Goal: Task Accomplishment & Management: Manage account settings

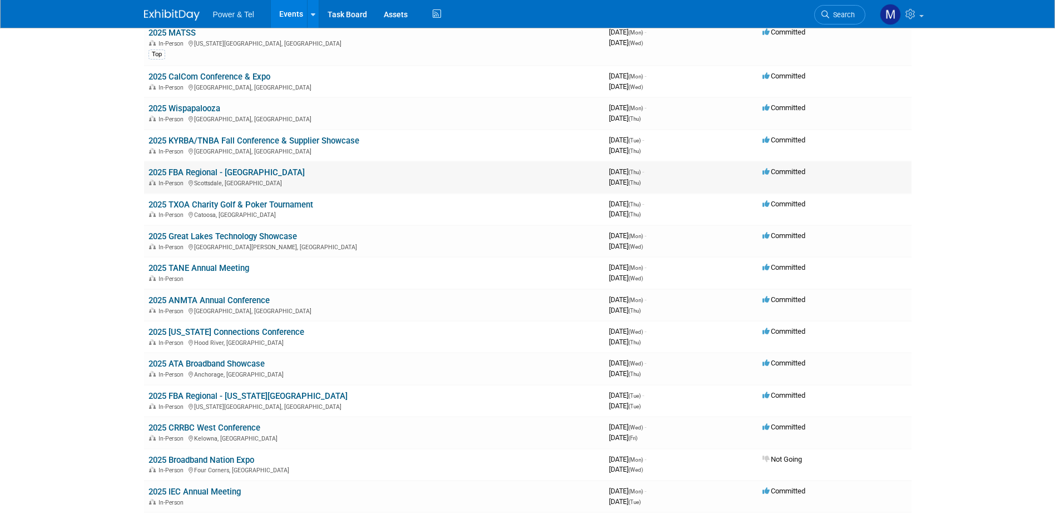
scroll to position [223, 0]
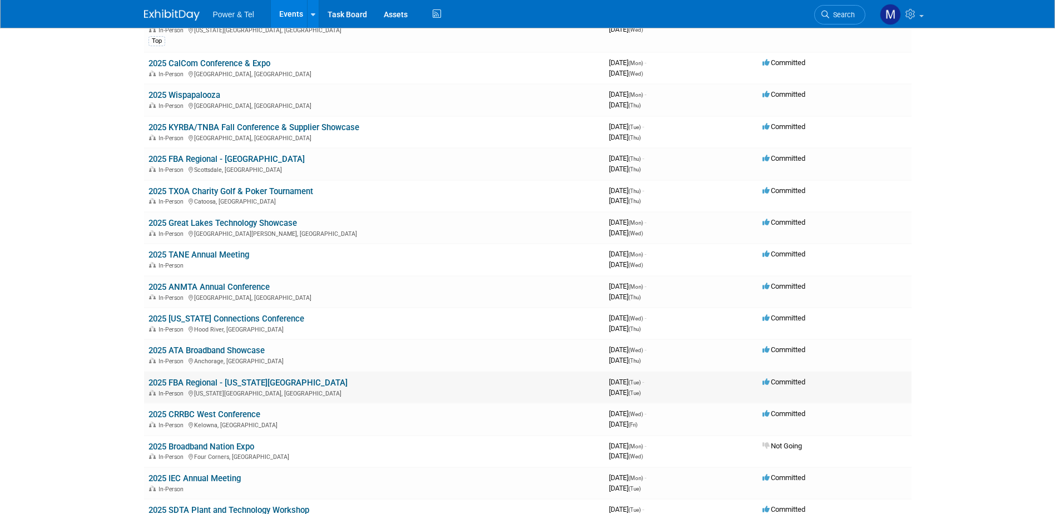
click at [233, 378] on link "2025 FBA Regional - [US_STATE][GEOGRAPHIC_DATA]" at bounding box center [248, 383] width 199 height 10
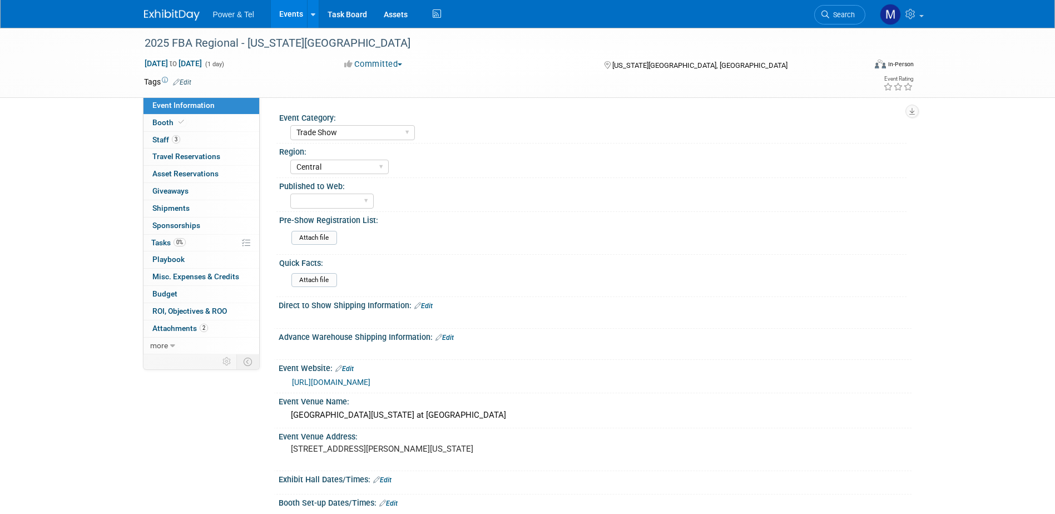
select select "Trade Show"
select select "Central"
click at [157, 245] on span "Tasks 0%" at bounding box center [168, 242] width 34 height 9
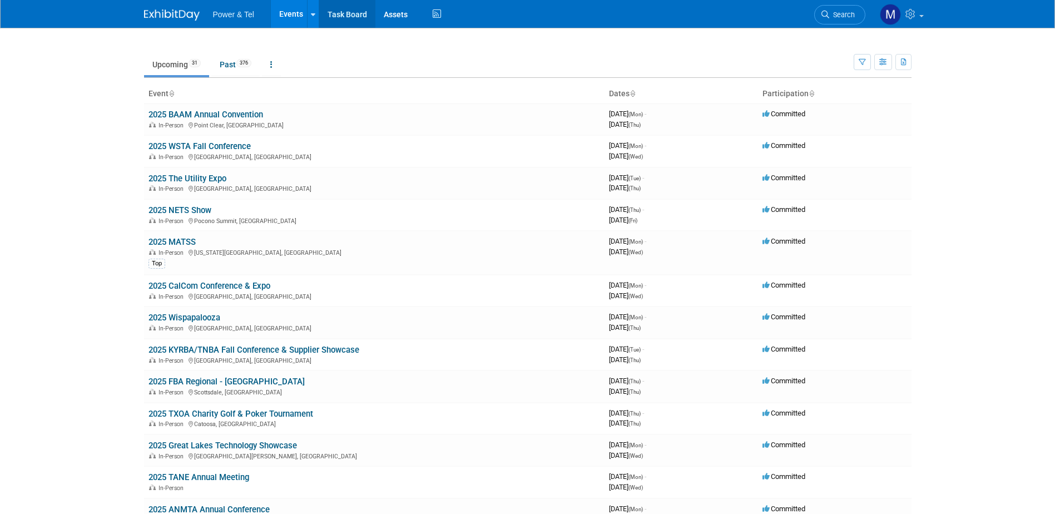
click at [342, 13] on link "Task Board" at bounding box center [347, 14] width 56 height 28
click at [235, 63] on link "Past 376" at bounding box center [235, 64] width 48 height 21
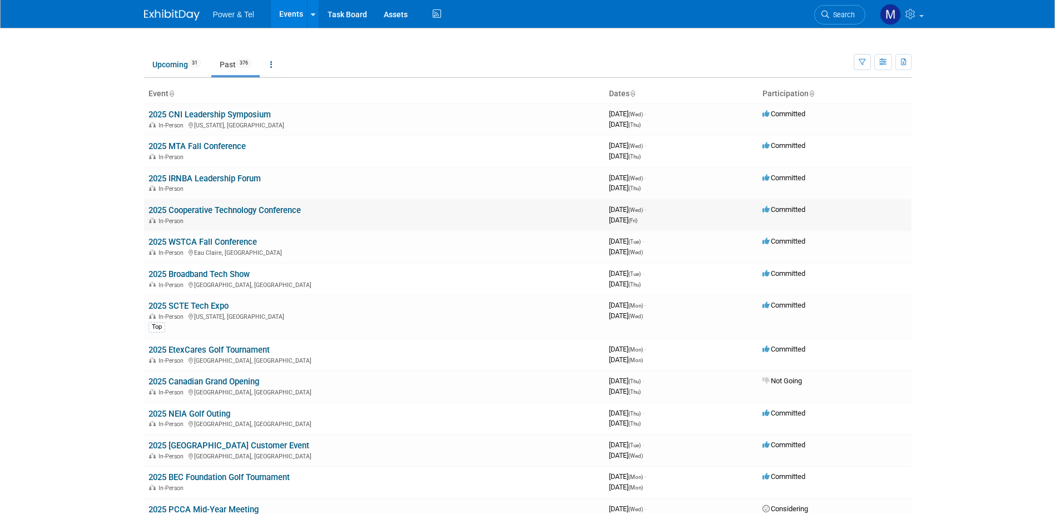
click at [264, 213] on link "2025 Cooperative Technology Conference" at bounding box center [225, 210] width 152 height 10
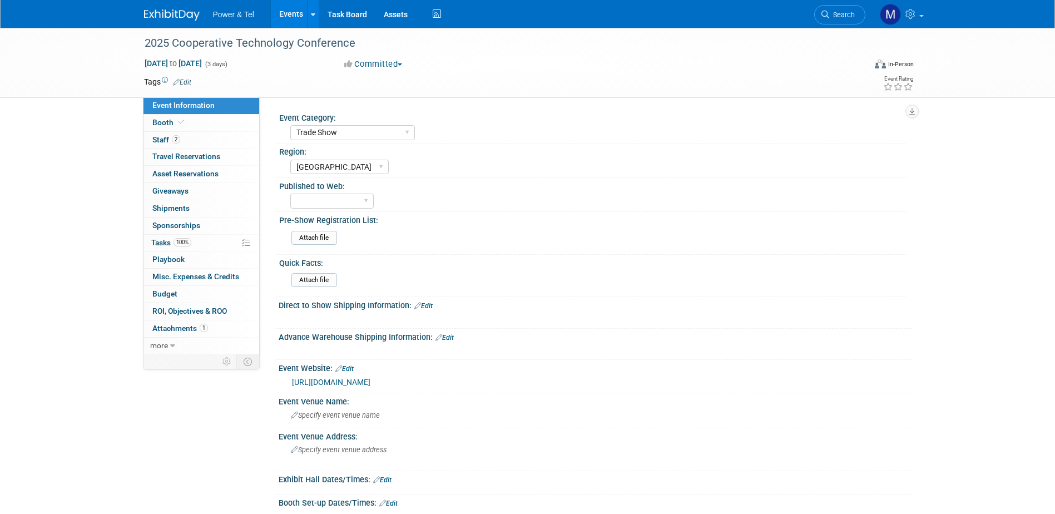
select select "Trade Show"
click at [372, 165] on select "Central West South Great Lakes National Canada Export/CALA Strategic Accounts" at bounding box center [339, 167] width 98 height 15
select select "Central"
click at [290, 160] on select "Central West South Great Lakes National Canada Export/CALA Strategic Accounts" at bounding box center [339, 167] width 98 height 15
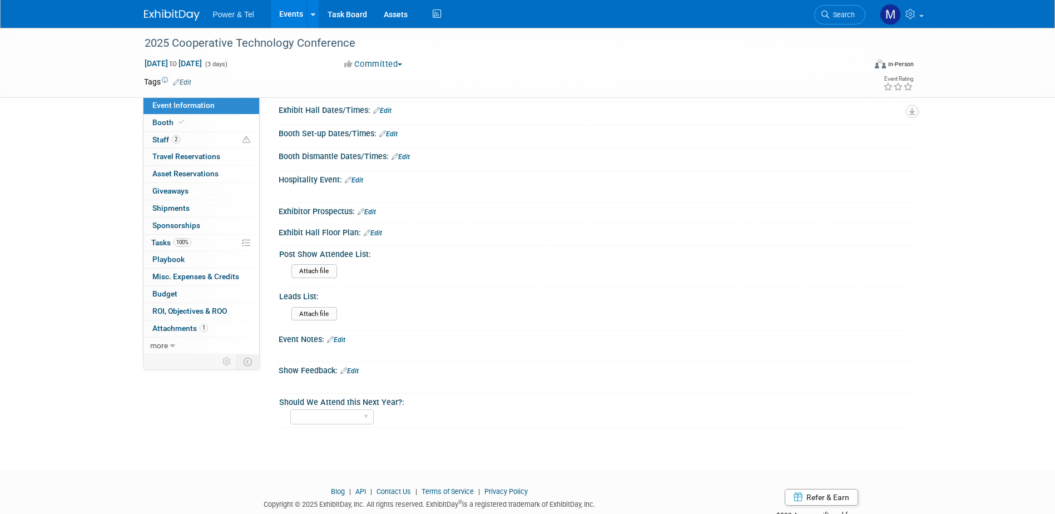
scroll to position [389, 0]
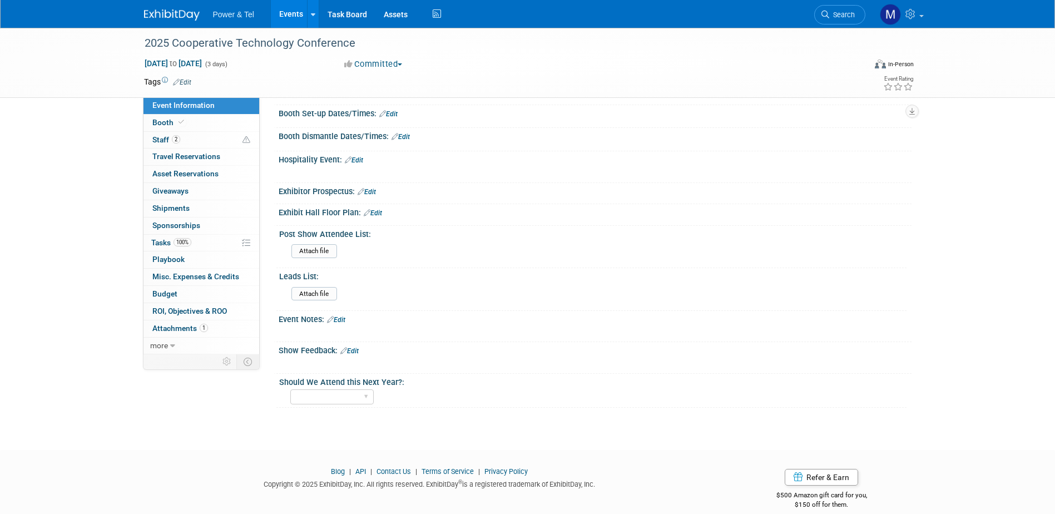
click at [343, 316] on link "Edit" at bounding box center [336, 320] width 18 height 8
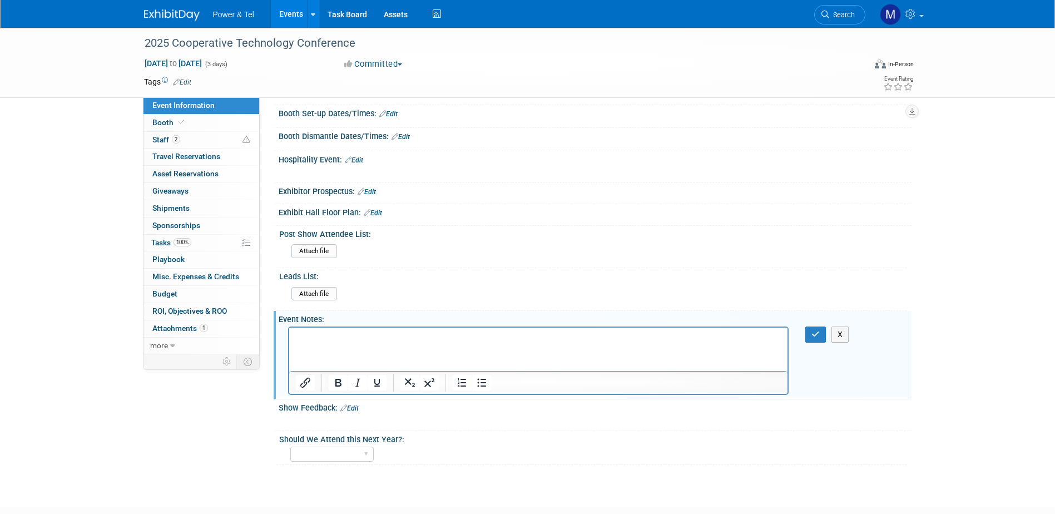
scroll to position [0, 0]
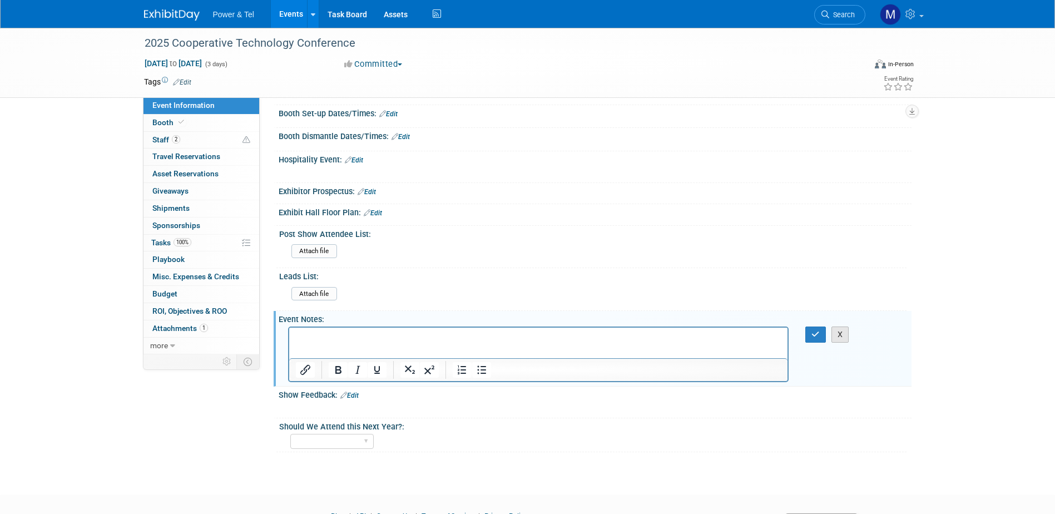
click at [842, 339] on button "X" at bounding box center [841, 335] width 18 height 16
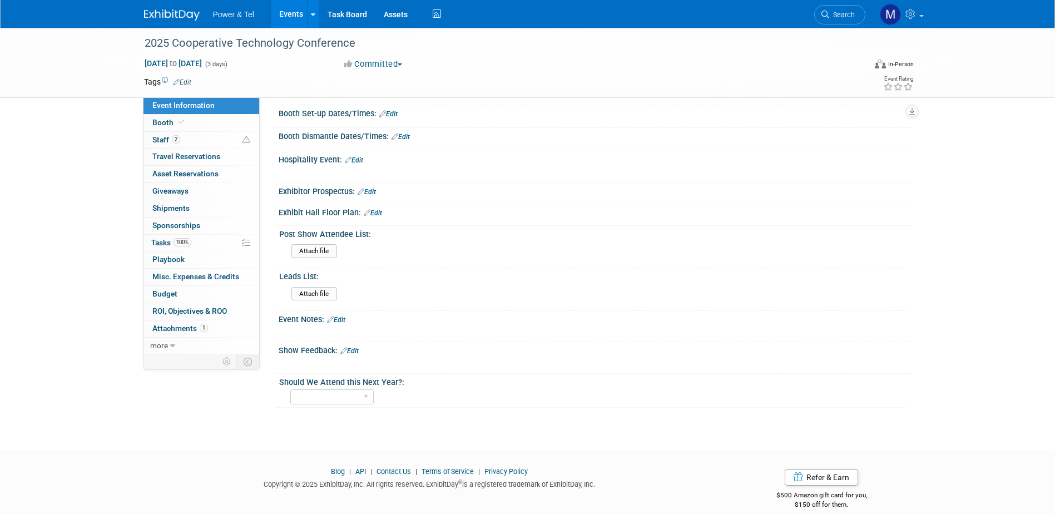
click at [343, 321] on link "Edit" at bounding box center [336, 320] width 18 height 8
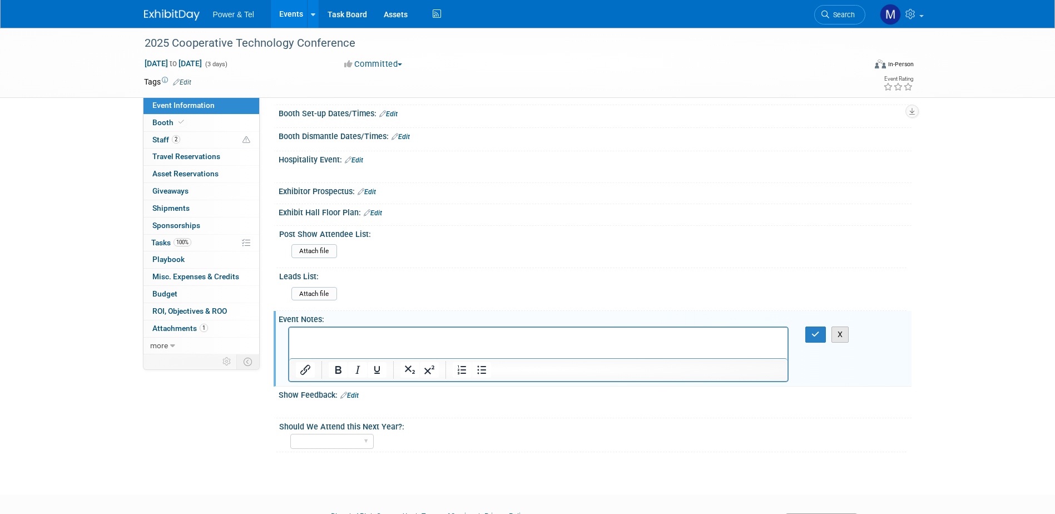
click at [840, 332] on button "X" at bounding box center [841, 335] width 18 height 16
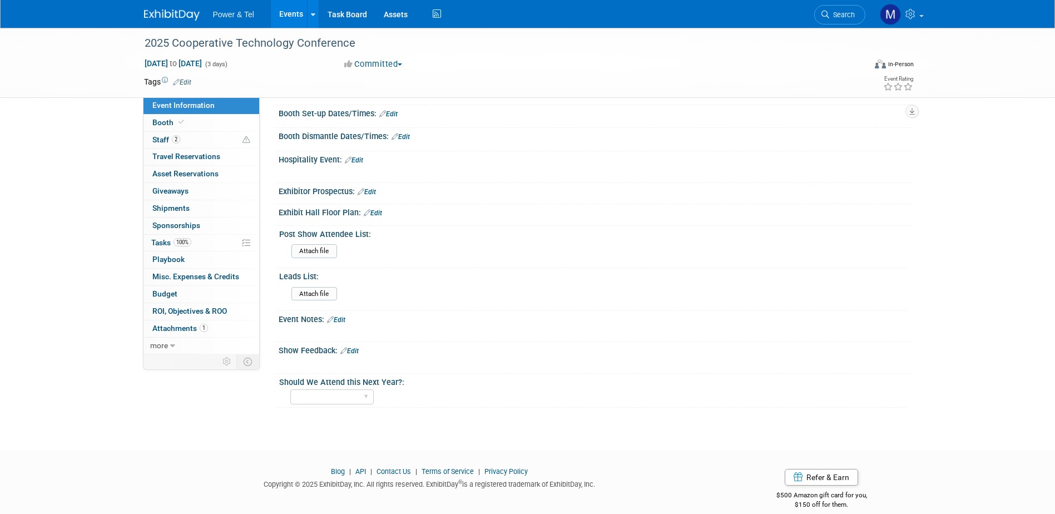
click at [358, 352] on link "Edit" at bounding box center [350, 351] width 18 height 8
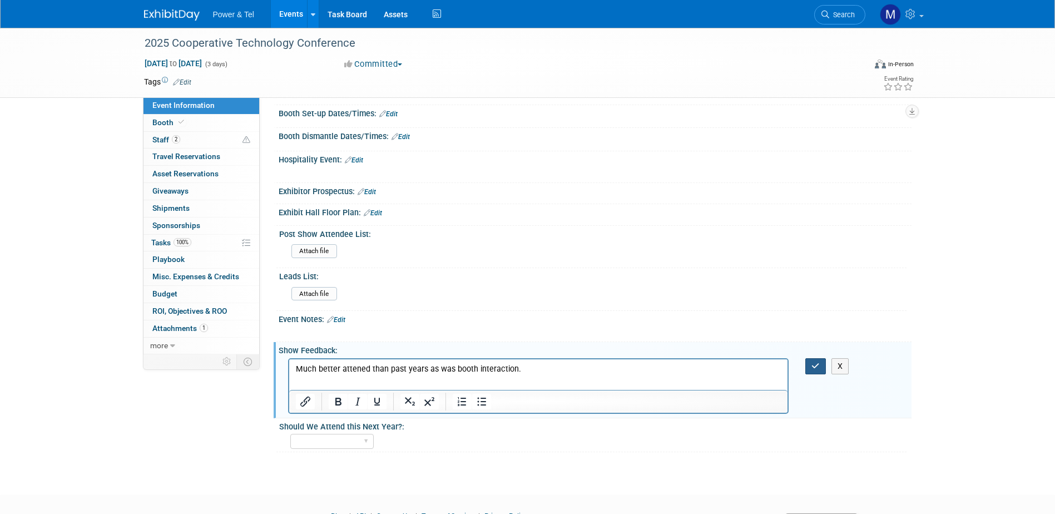
click at [820, 364] on icon "button" at bounding box center [816, 366] width 8 height 8
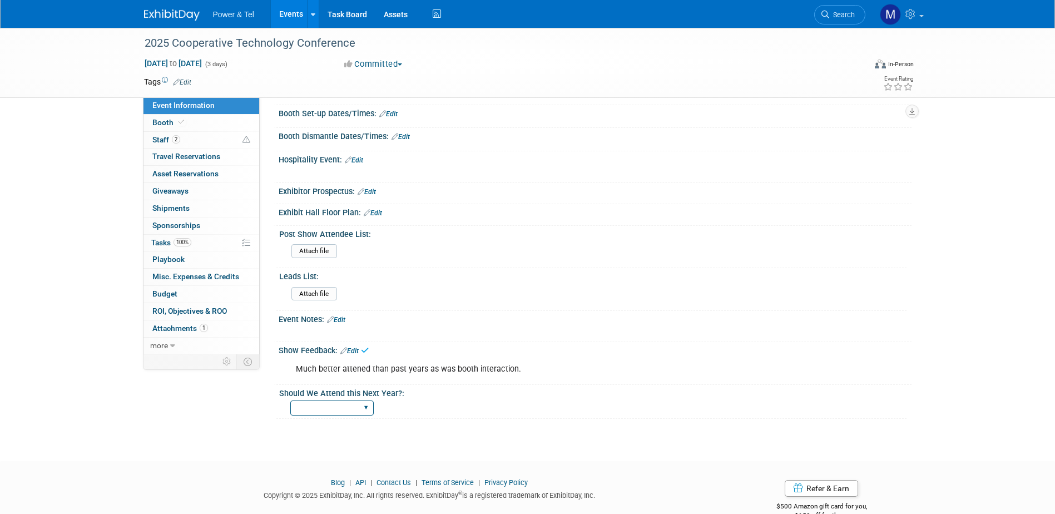
click at [365, 406] on select "Yes No Maybe" at bounding box center [331, 408] width 83 height 15
select select "Yes"
click at [290, 401] on select "Yes No Maybe" at bounding box center [331, 408] width 83 height 15
click at [343, 323] on link "Edit" at bounding box center [336, 320] width 18 height 8
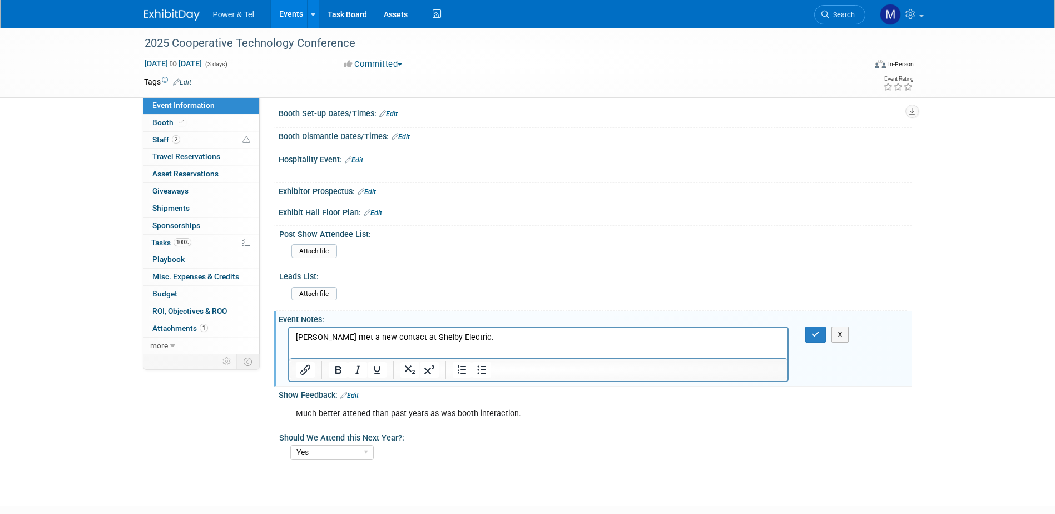
click at [527, 420] on div "Much better attened than past years as was booth interaction." at bounding box center [538, 414] width 501 height 22
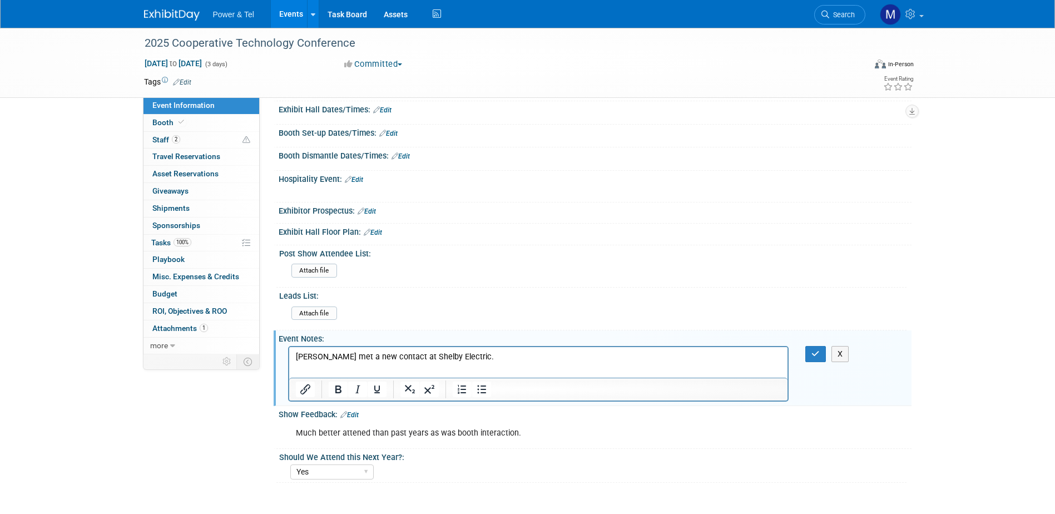
scroll to position [389, 0]
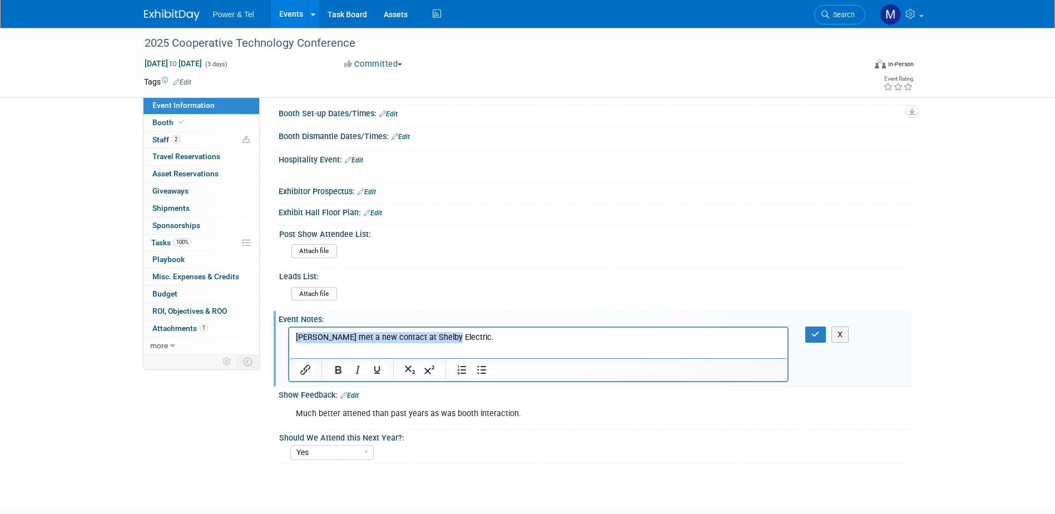
drag, startPoint x: 447, startPoint y: 337, endPoint x: 577, endPoint y: 662, distance: 349.5
click at [289, 334] on html "Ron met a new contact at Shelby Electric." at bounding box center [538, 336] width 499 height 16
click at [353, 397] on link "Edit" at bounding box center [350, 396] width 18 height 8
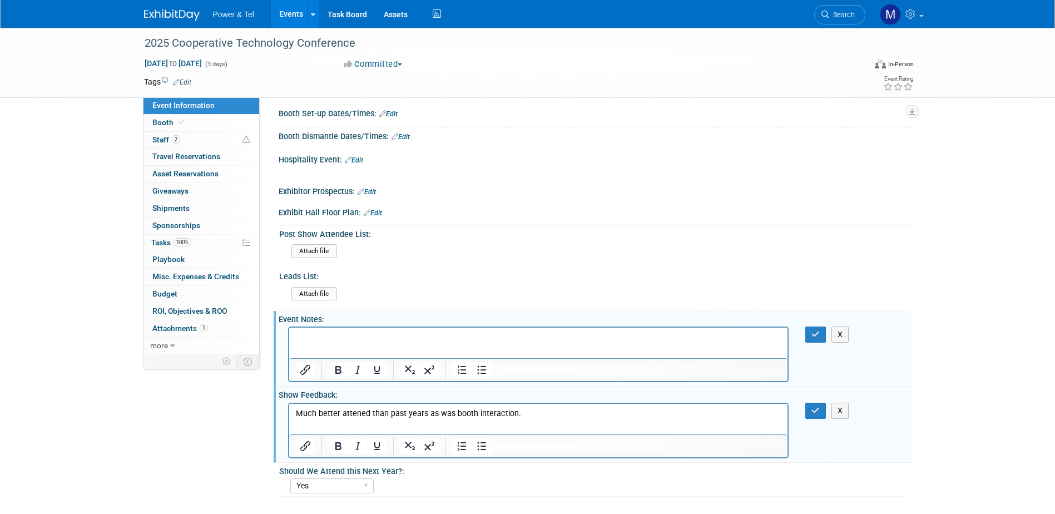
scroll to position [0, 0]
click at [536, 414] on p "Much better attened than past years as was booth interaction." at bounding box center [538, 413] width 486 height 11
click at [332, 336] on p "Rich Text Area. Press ALT-0 for help." at bounding box center [538, 337] width 486 height 11
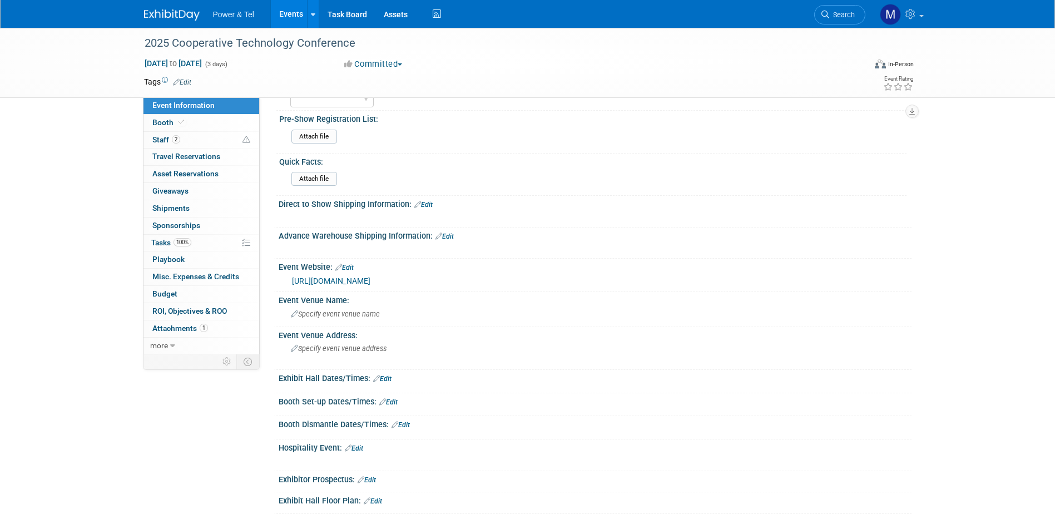
scroll to position [167, 0]
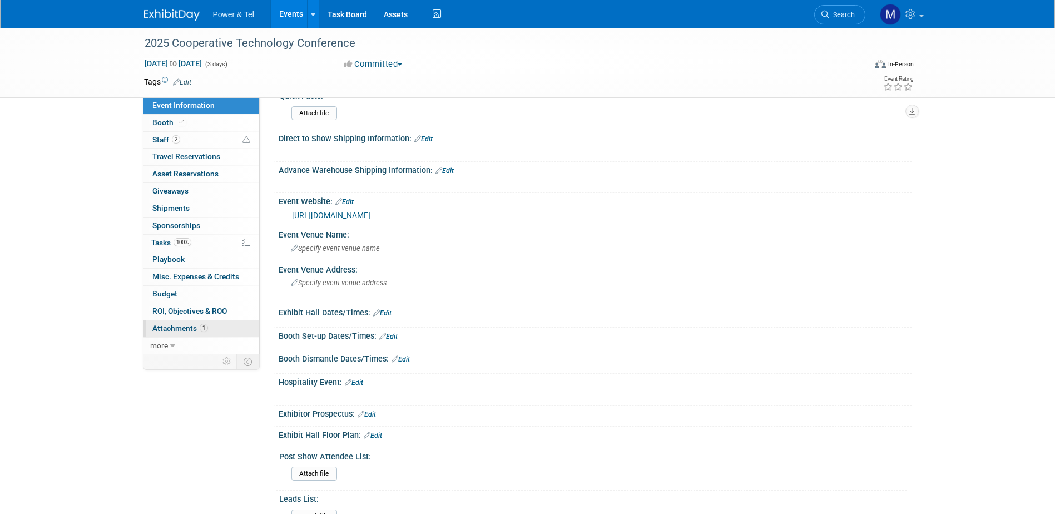
click at [177, 327] on span "Attachments 1" at bounding box center [180, 328] width 56 height 9
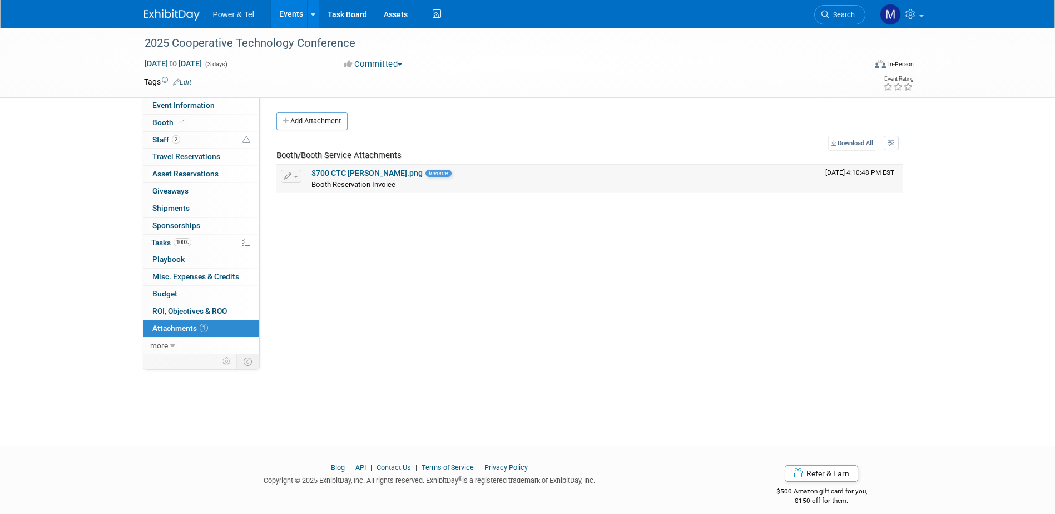
click at [346, 173] on link "$700 CTC Ron Rafalzik.png" at bounding box center [367, 173] width 111 height 9
click at [188, 83] on link "Edit" at bounding box center [182, 82] width 18 height 8
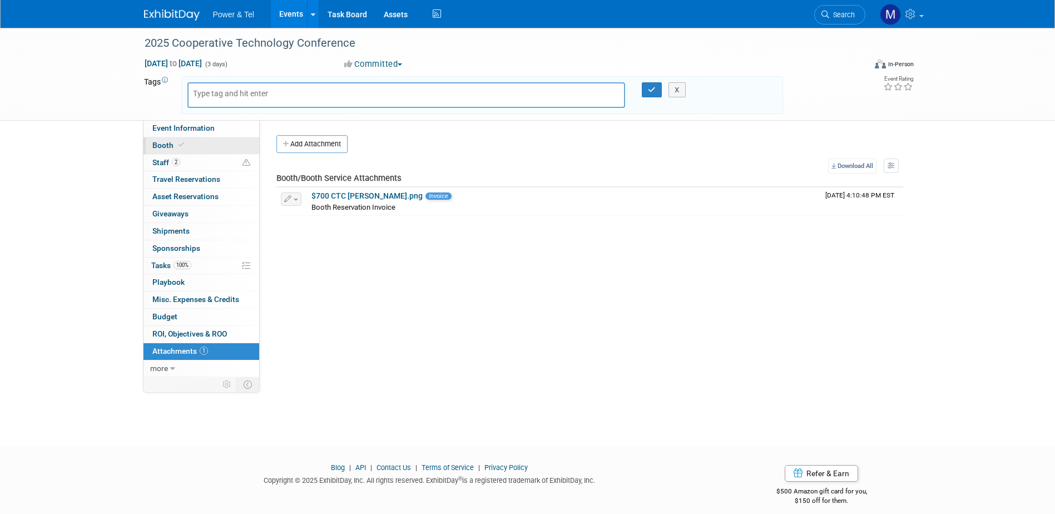
click at [201, 139] on link "Booth" at bounding box center [202, 145] width 116 height 17
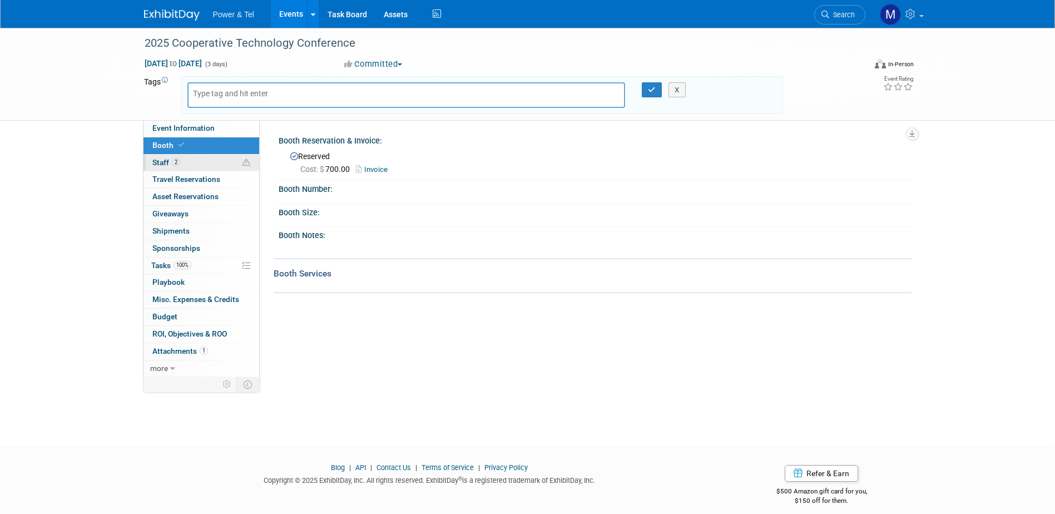
click at [191, 157] on link "2 Staff 2" at bounding box center [202, 163] width 116 height 17
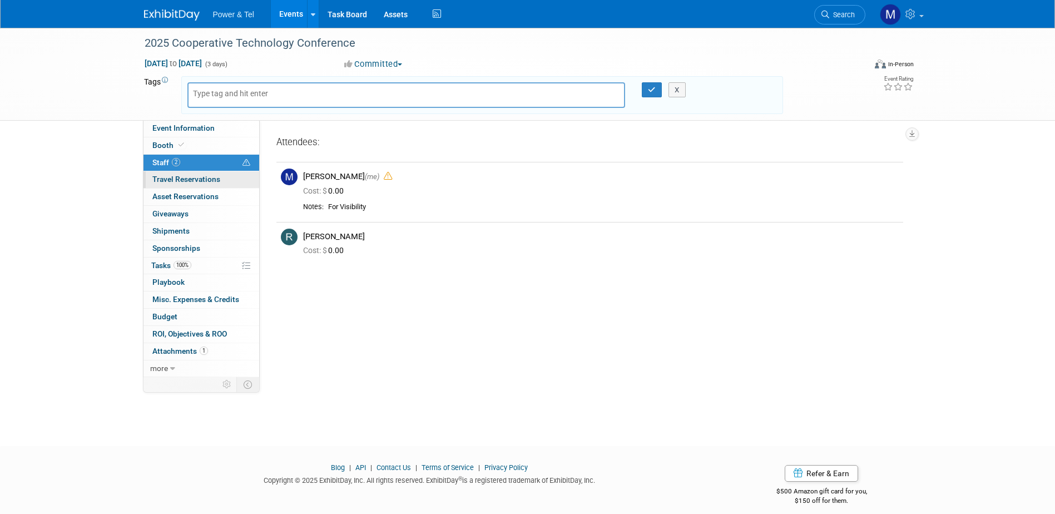
click at [189, 175] on span "Travel Reservations 0" at bounding box center [186, 179] width 68 height 9
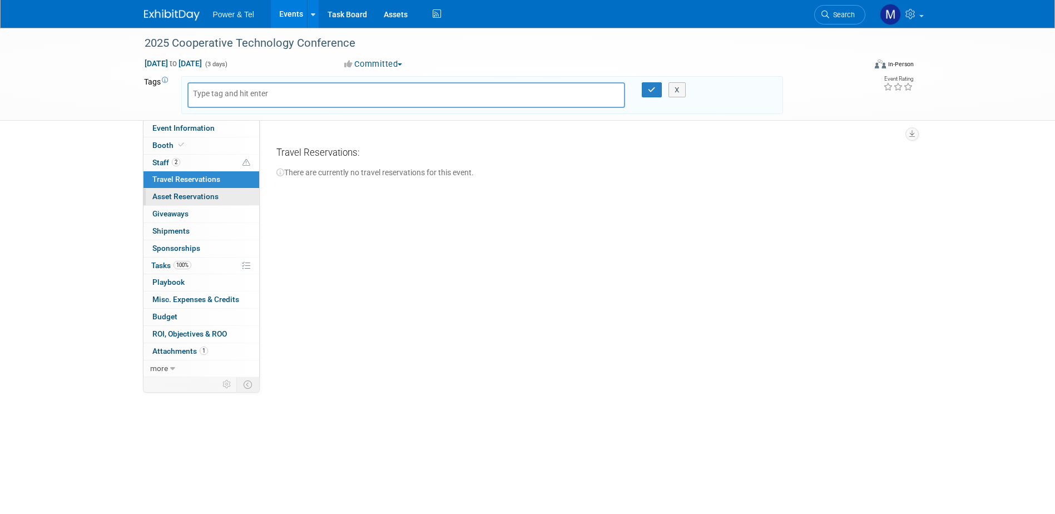
click at [190, 195] on span "Asset Reservations 0" at bounding box center [185, 196] width 66 height 9
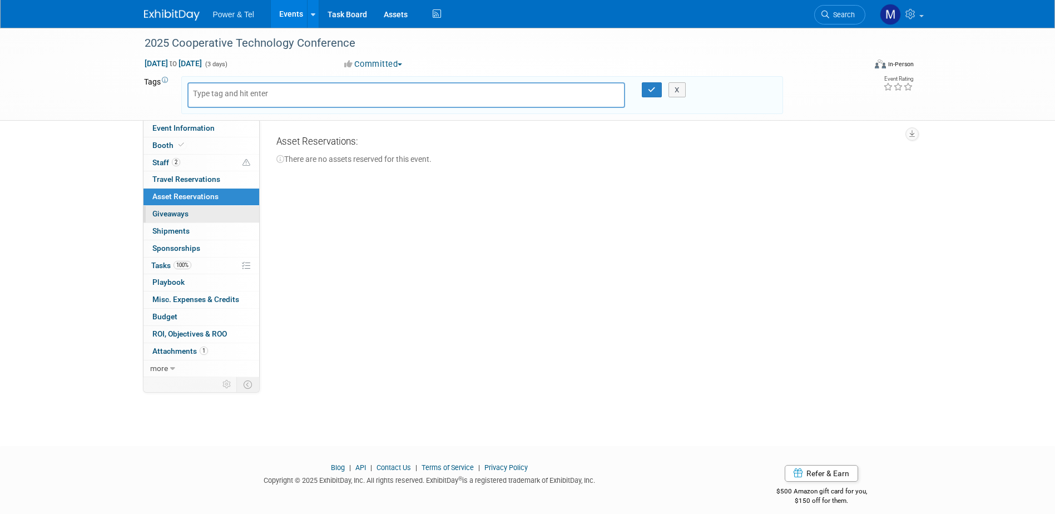
click at [186, 213] on span "Giveaways 0" at bounding box center [170, 213] width 36 height 9
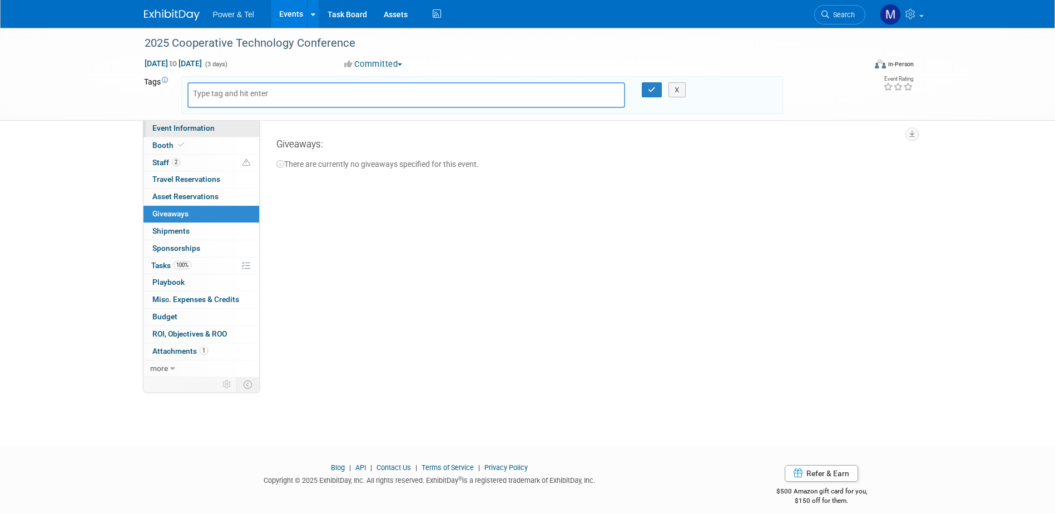
click at [200, 130] on span "Event Information" at bounding box center [183, 128] width 62 height 9
select select "Trade Show"
select select "Central"
select select "Yes"
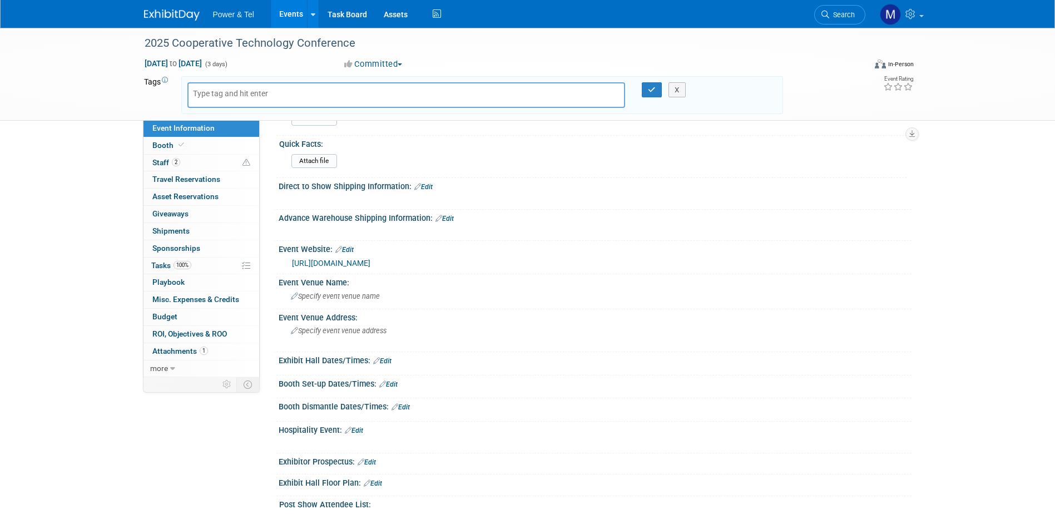
scroll to position [167, 0]
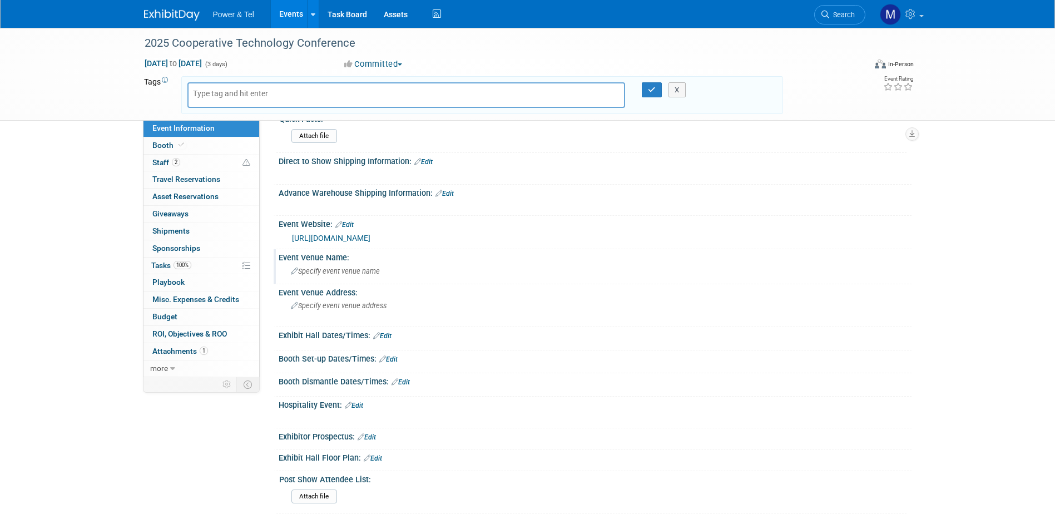
click at [291, 272] on icon at bounding box center [294, 271] width 7 height 7
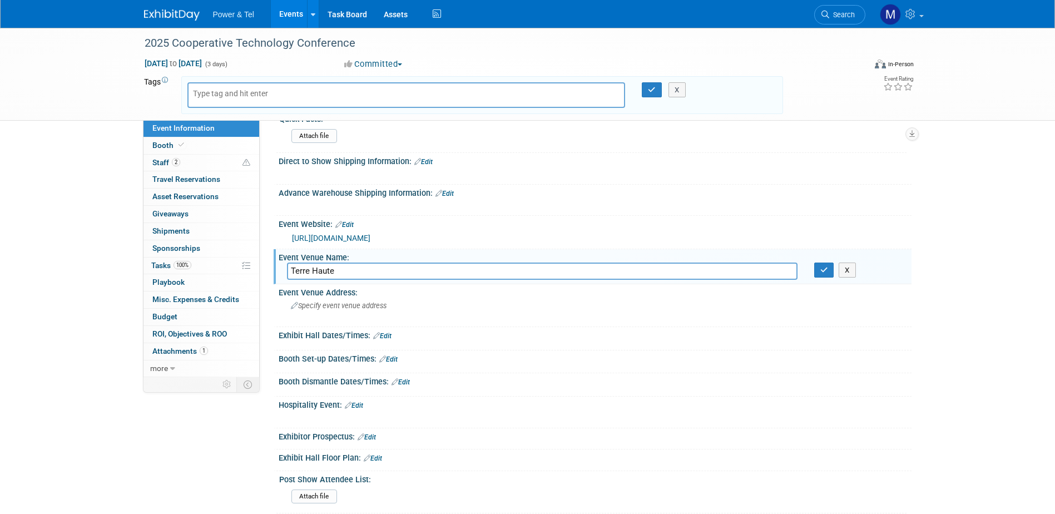
type input "Terre Haute"
click at [815, 263] on button "button" at bounding box center [825, 271] width 20 height 16
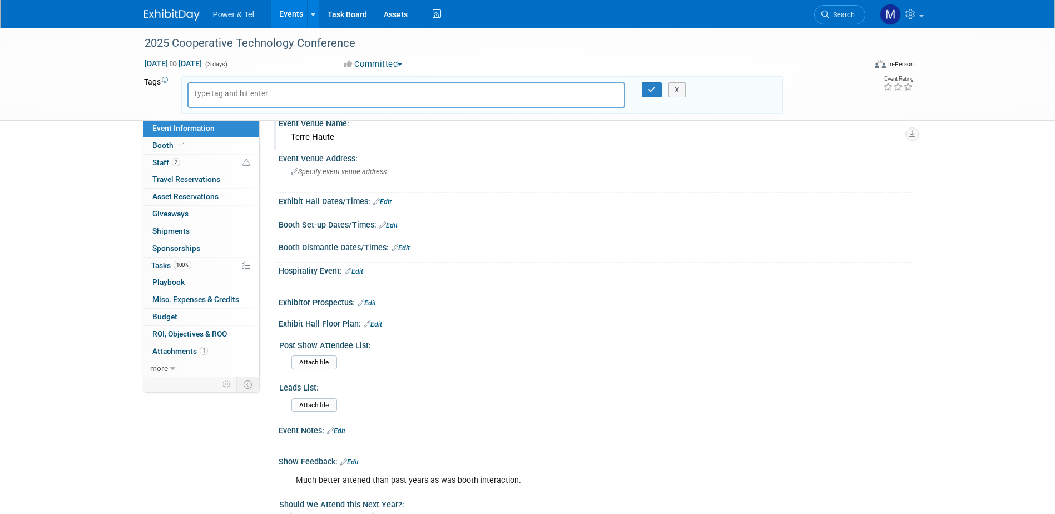
scroll to position [270, 0]
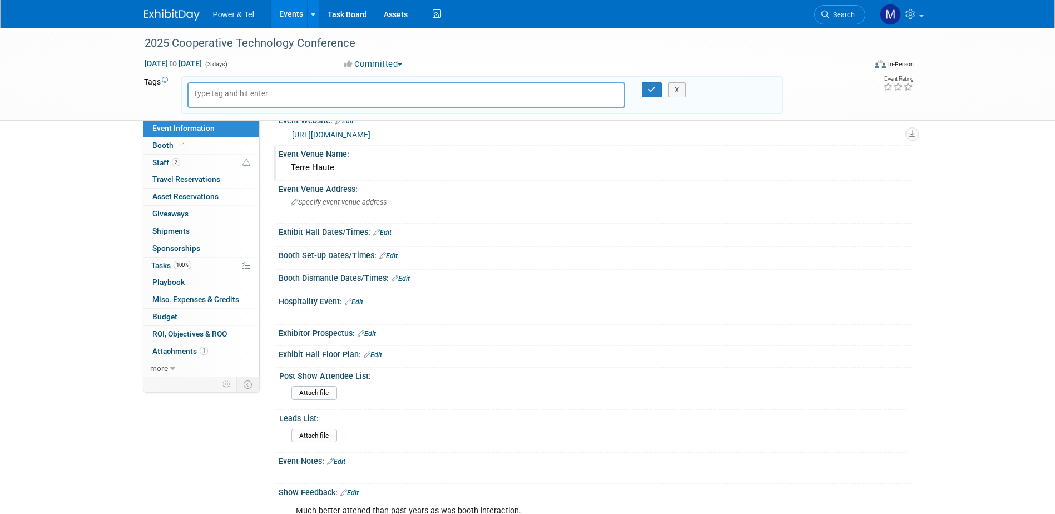
click at [341, 166] on div "Terre Haute" at bounding box center [595, 167] width 616 height 17
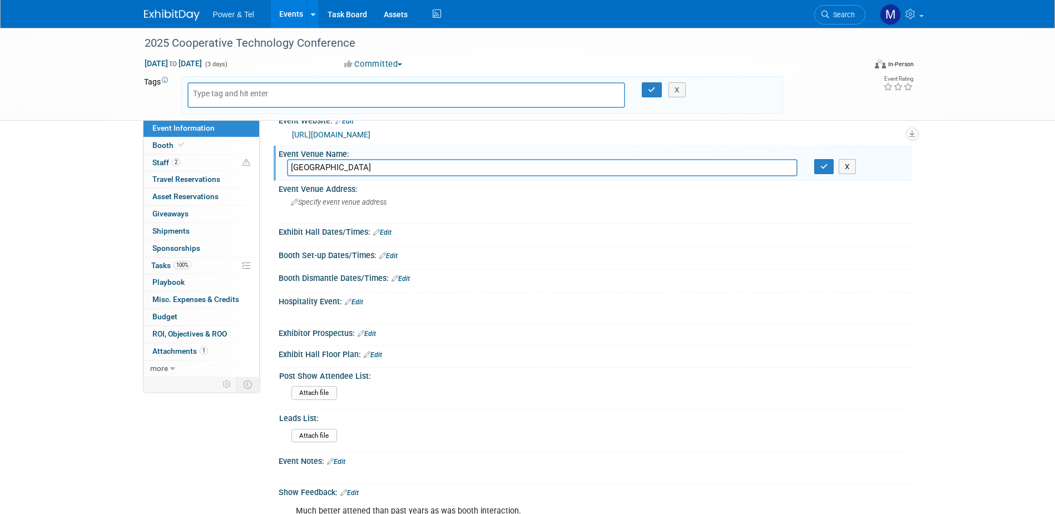
type input "Terre Haute conference center"
click at [436, 342] on div at bounding box center [595, 340] width 633 height 5
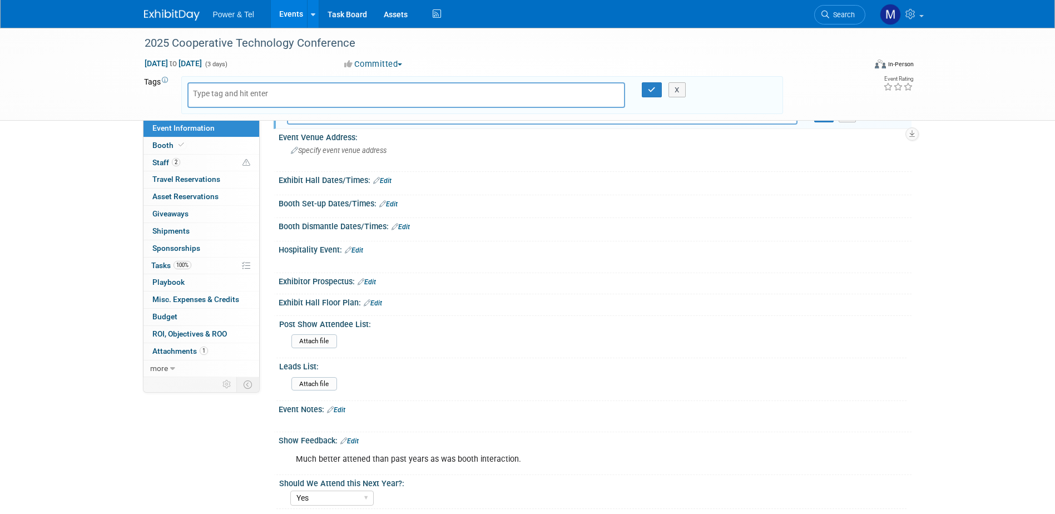
scroll to position [437, 0]
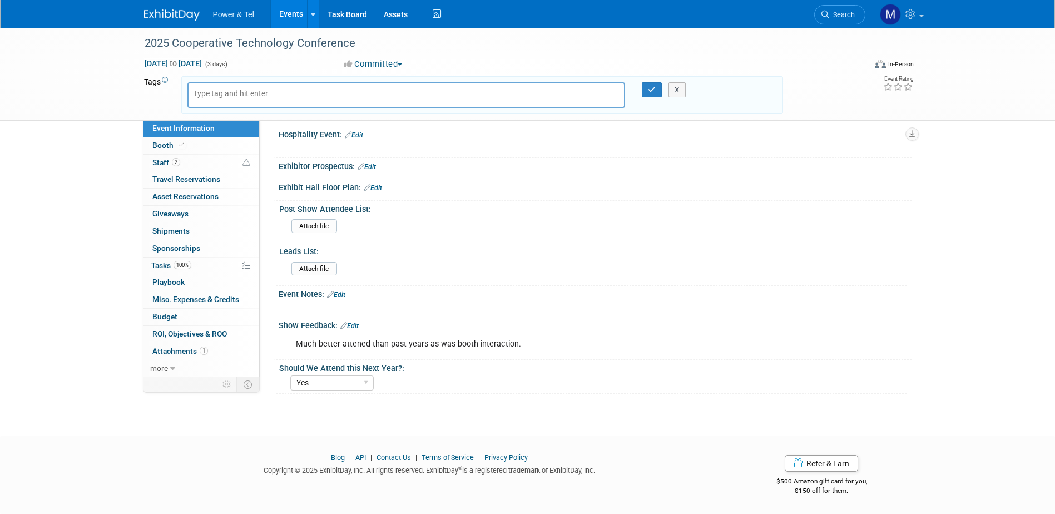
click at [339, 296] on link "Edit" at bounding box center [336, 295] width 18 height 8
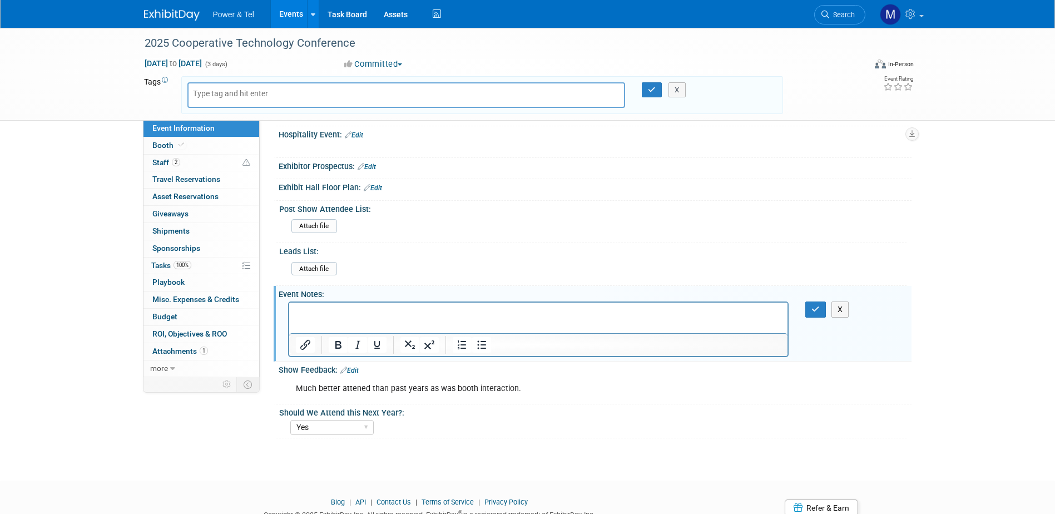
scroll to position [0, 0]
click at [818, 308] on icon "button" at bounding box center [816, 309] width 8 height 8
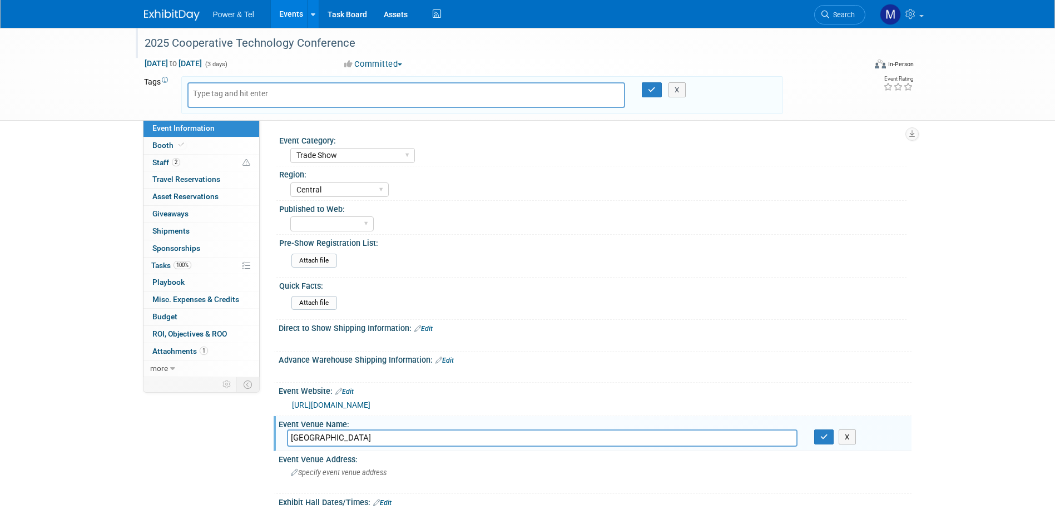
click at [630, 46] on div "2025 Cooperative Technology Conference" at bounding box center [495, 43] width 708 height 20
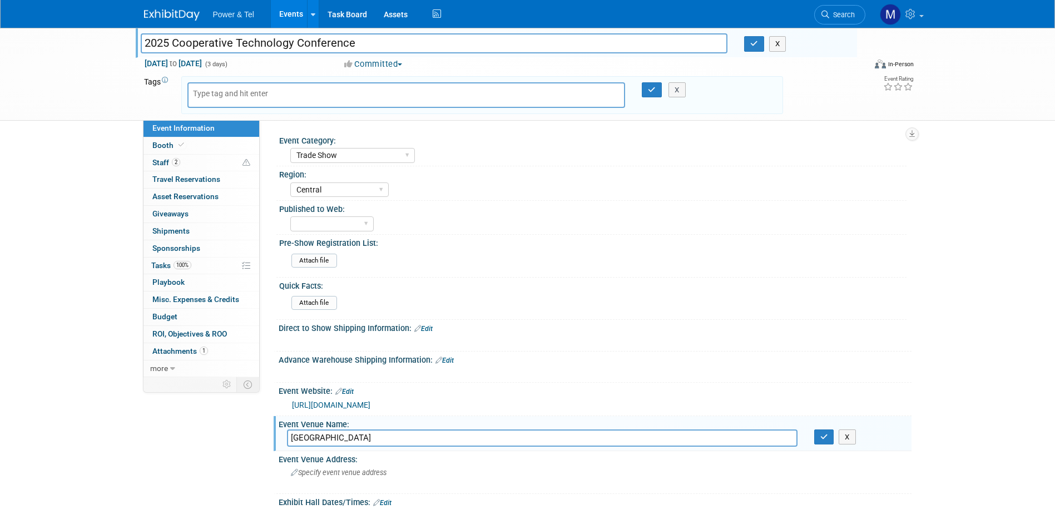
click at [286, 14] on link "Events" at bounding box center [291, 14] width 41 height 28
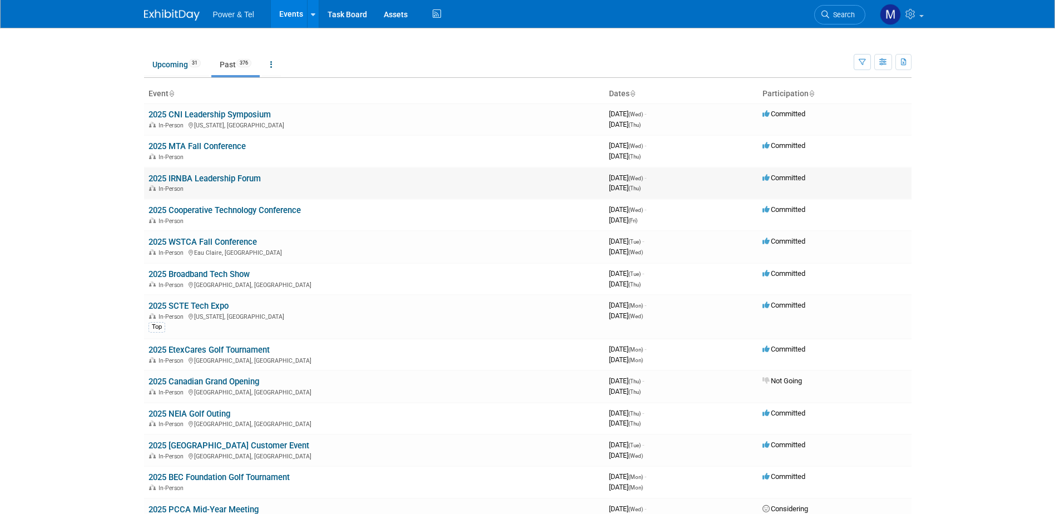
click at [234, 176] on link "2025 IRNBA Leadership Forum" at bounding box center [205, 179] width 112 height 10
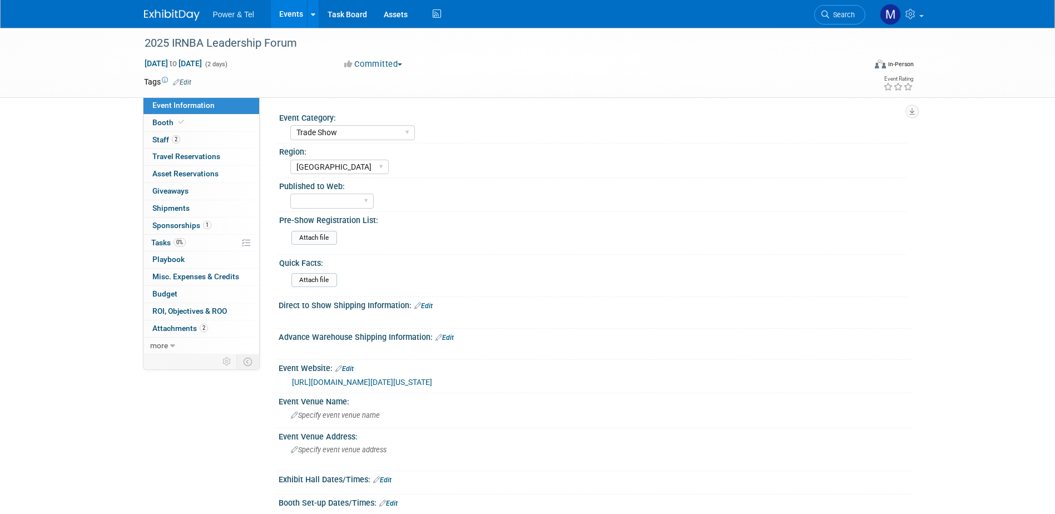
select select "Trade Show"
select select "[GEOGRAPHIC_DATA]"
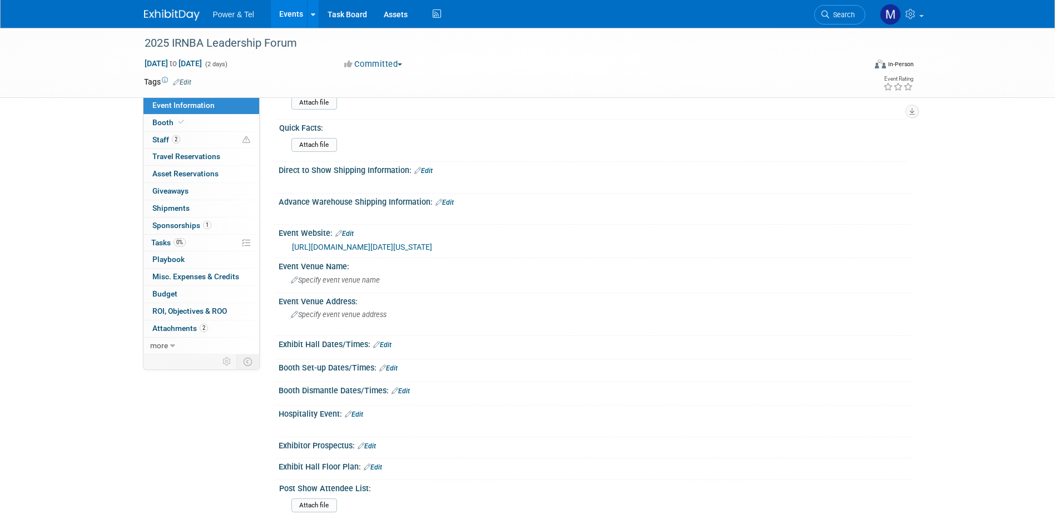
scroll to position [167, 0]
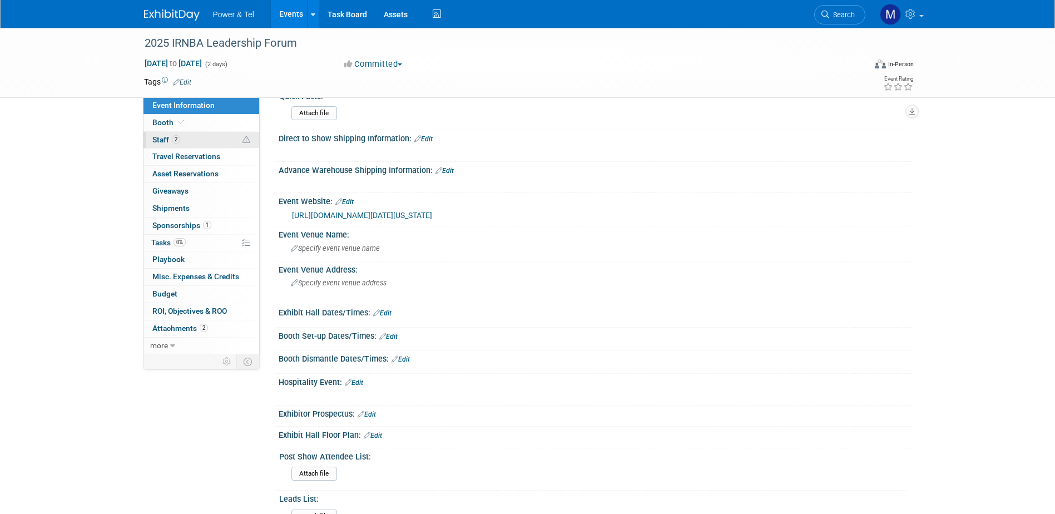
click at [164, 140] on span "Staff 2" at bounding box center [166, 139] width 28 height 9
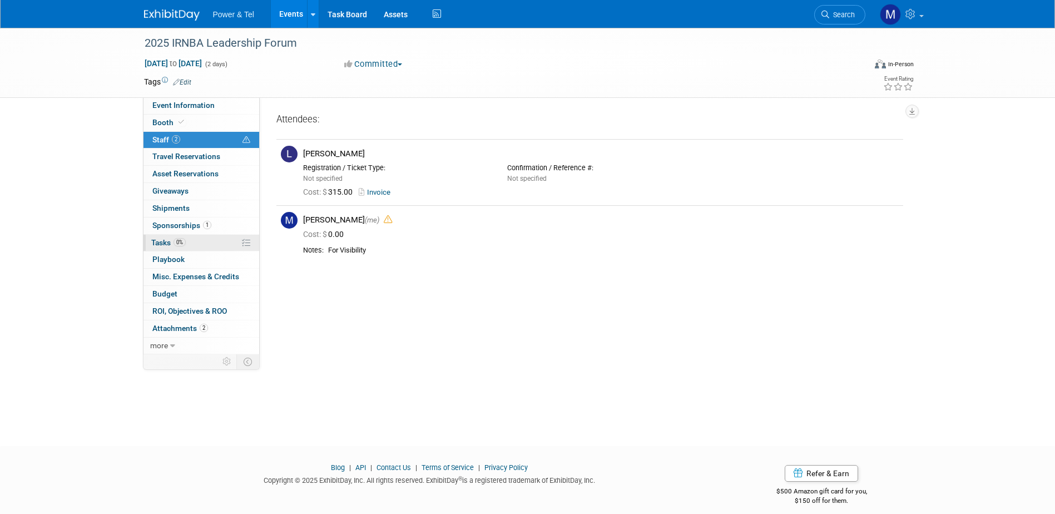
click at [165, 243] on span "Tasks 0%" at bounding box center [168, 242] width 34 height 9
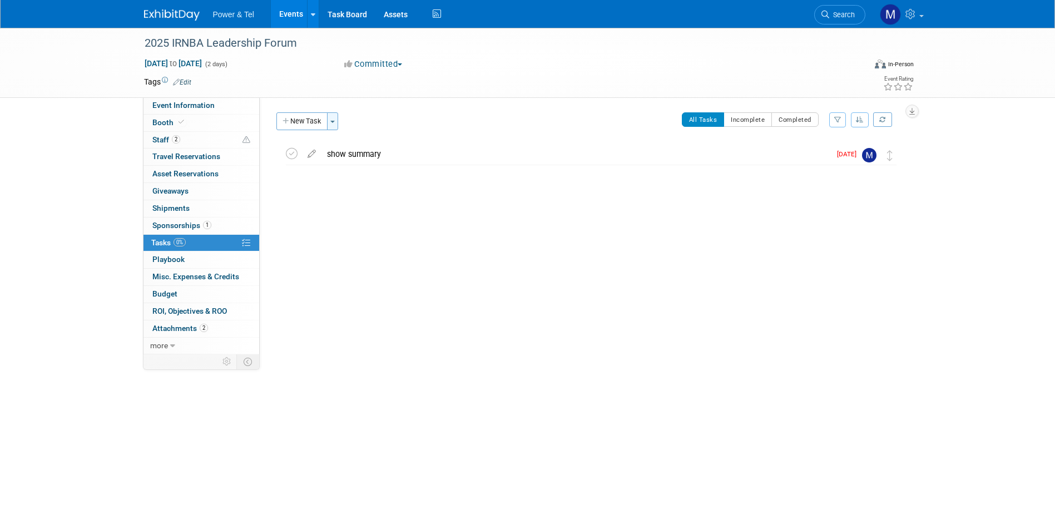
click at [334, 124] on button "Toggle Dropdown" at bounding box center [332, 121] width 11 height 18
click at [306, 120] on button "New Task" at bounding box center [302, 121] width 51 height 18
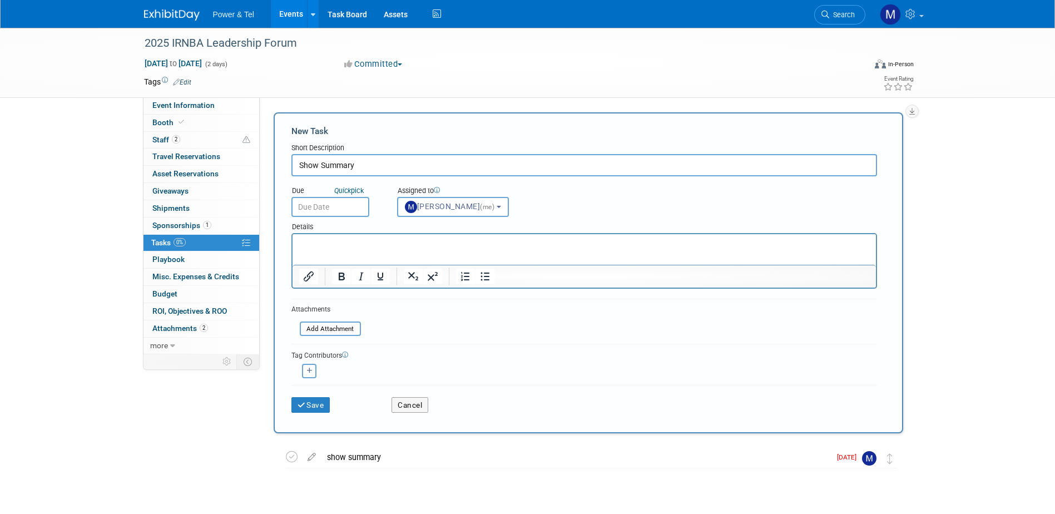
type input "Show Summary"
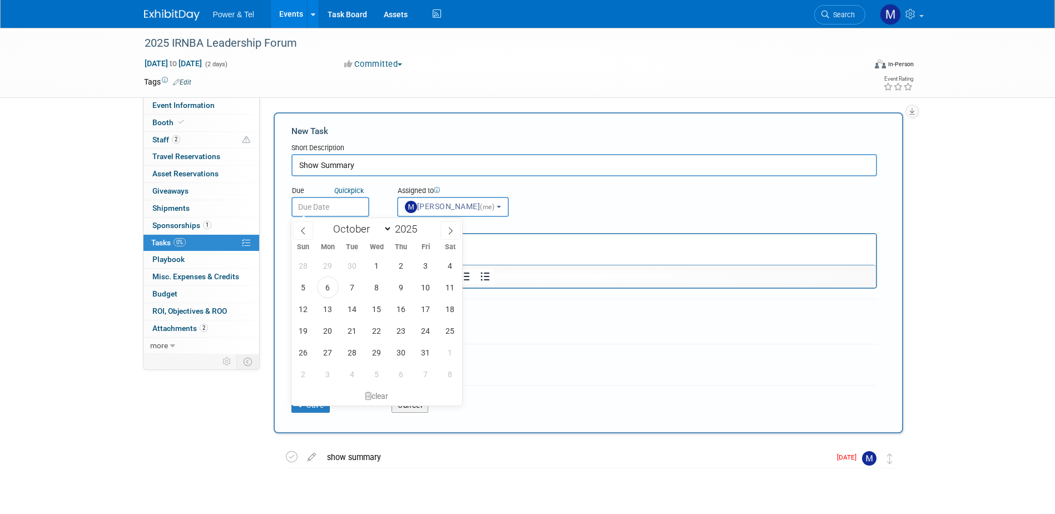
click at [363, 201] on input "text" at bounding box center [331, 207] width 78 height 20
click at [425, 290] on span "10" at bounding box center [426, 288] width 22 height 22
type input "[DATE]"
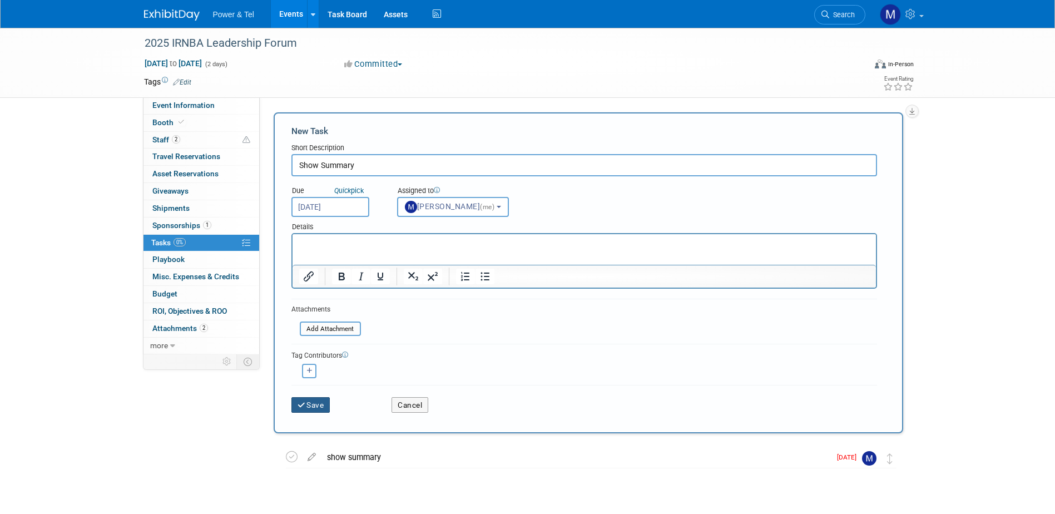
click at [317, 401] on button "Save" at bounding box center [311, 405] width 39 height 16
